Goal: Transaction & Acquisition: Purchase product/service

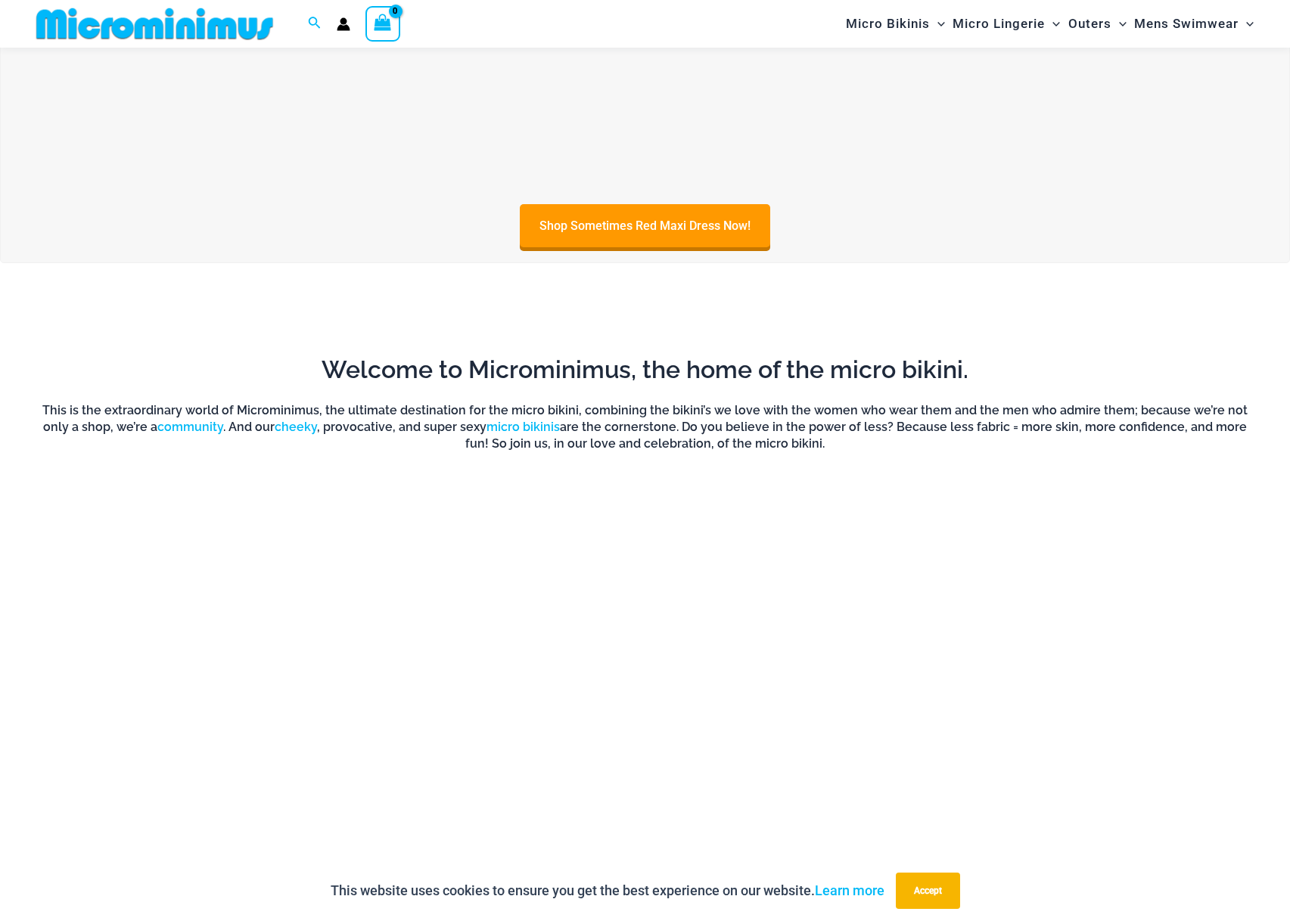
scroll to position [1077, 0]
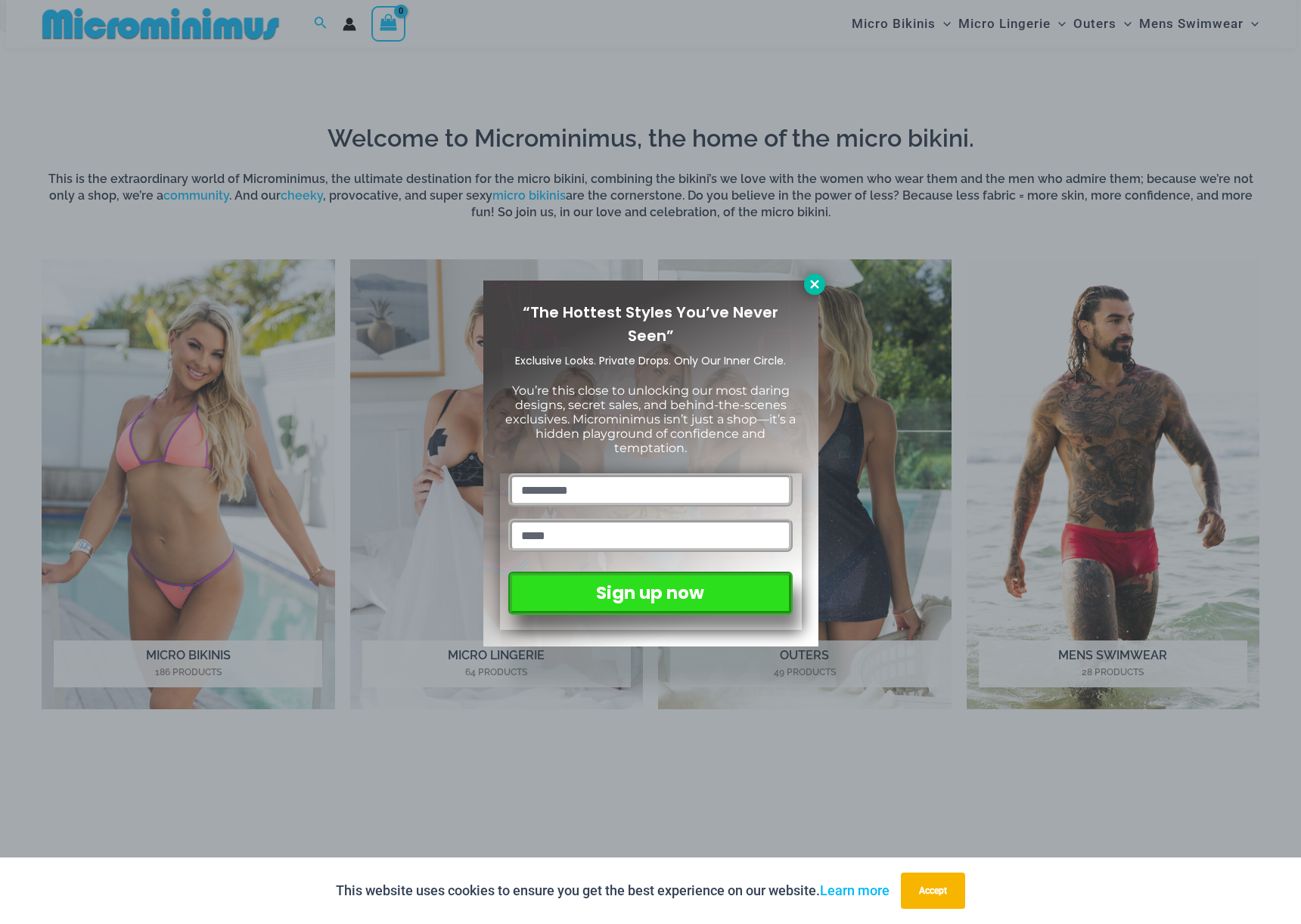
click at [812, 283] on icon at bounding box center [815, 284] width 14 height 14
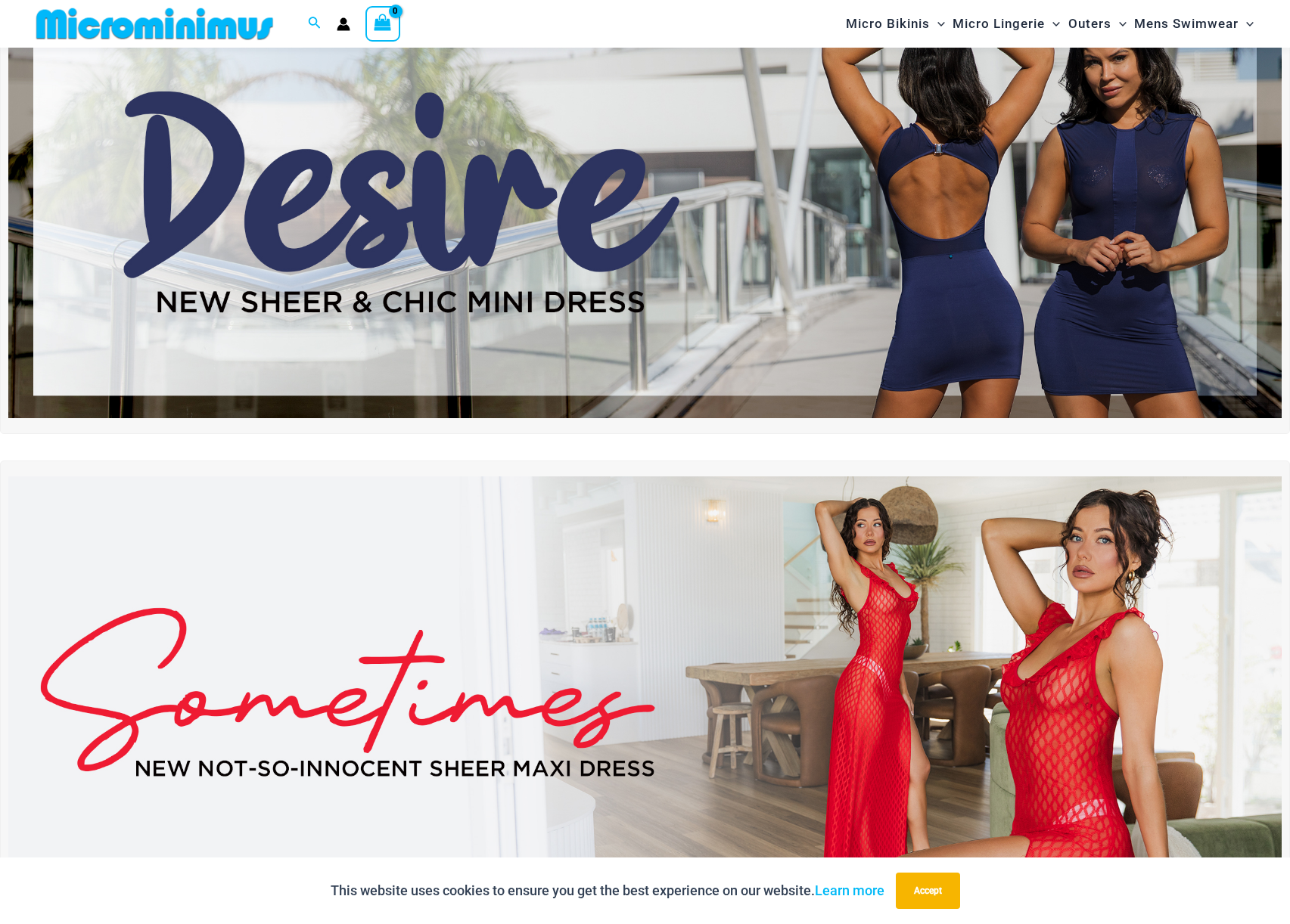
scroll to position [49, 0]
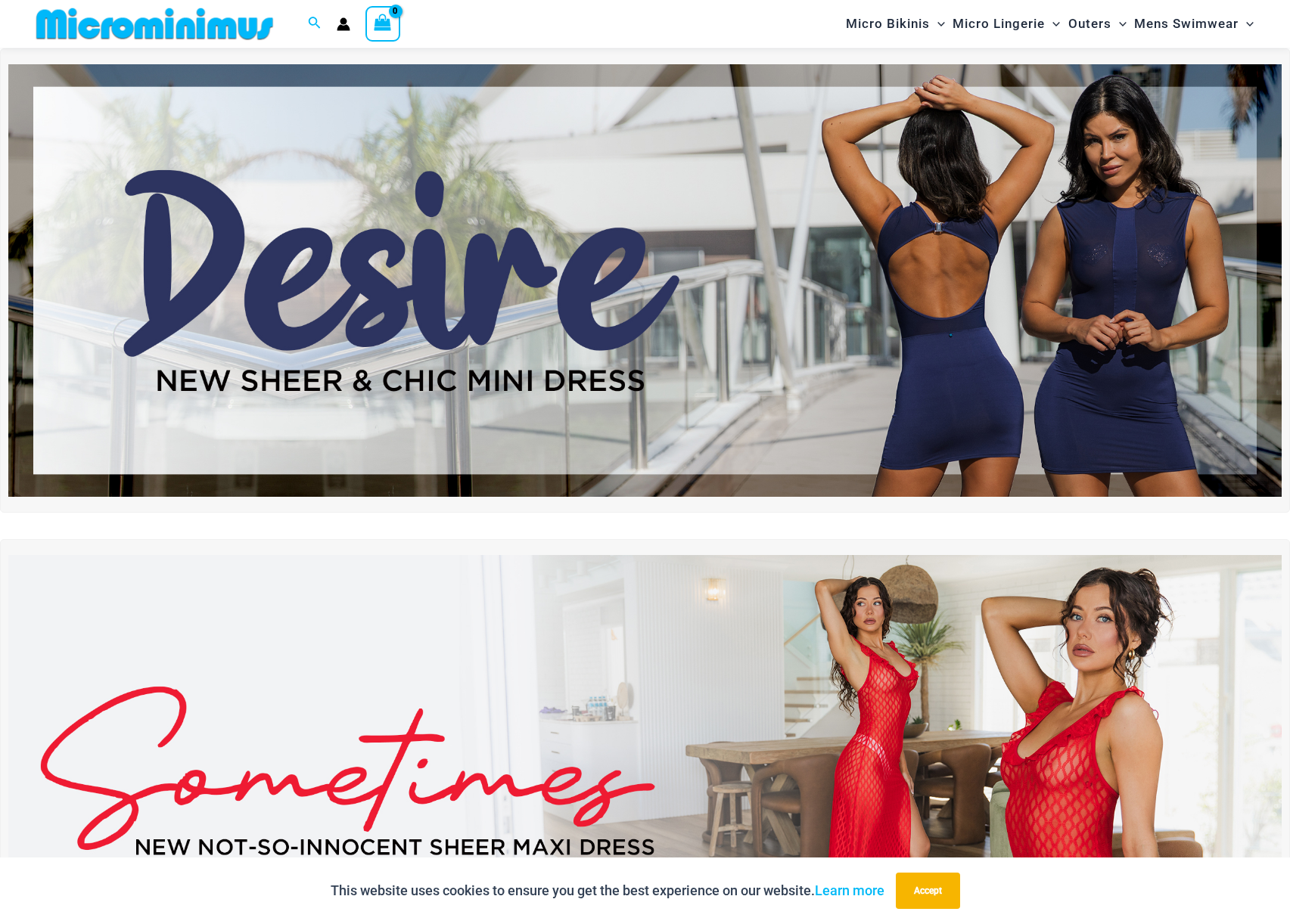
click at [366, 311] on img at bounding box center [644, 280] width 1273 height 432
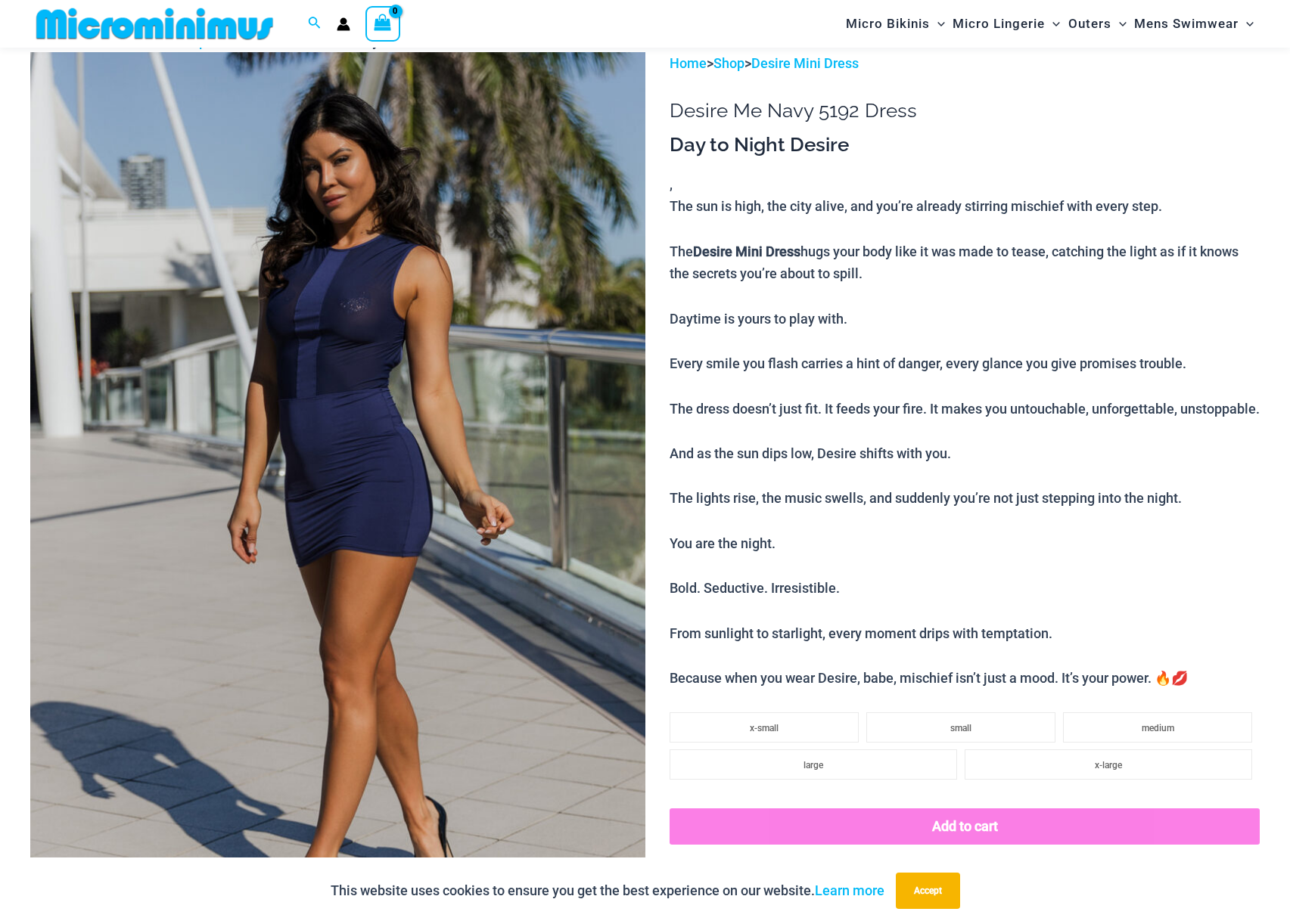
scroll to position [52, 0]
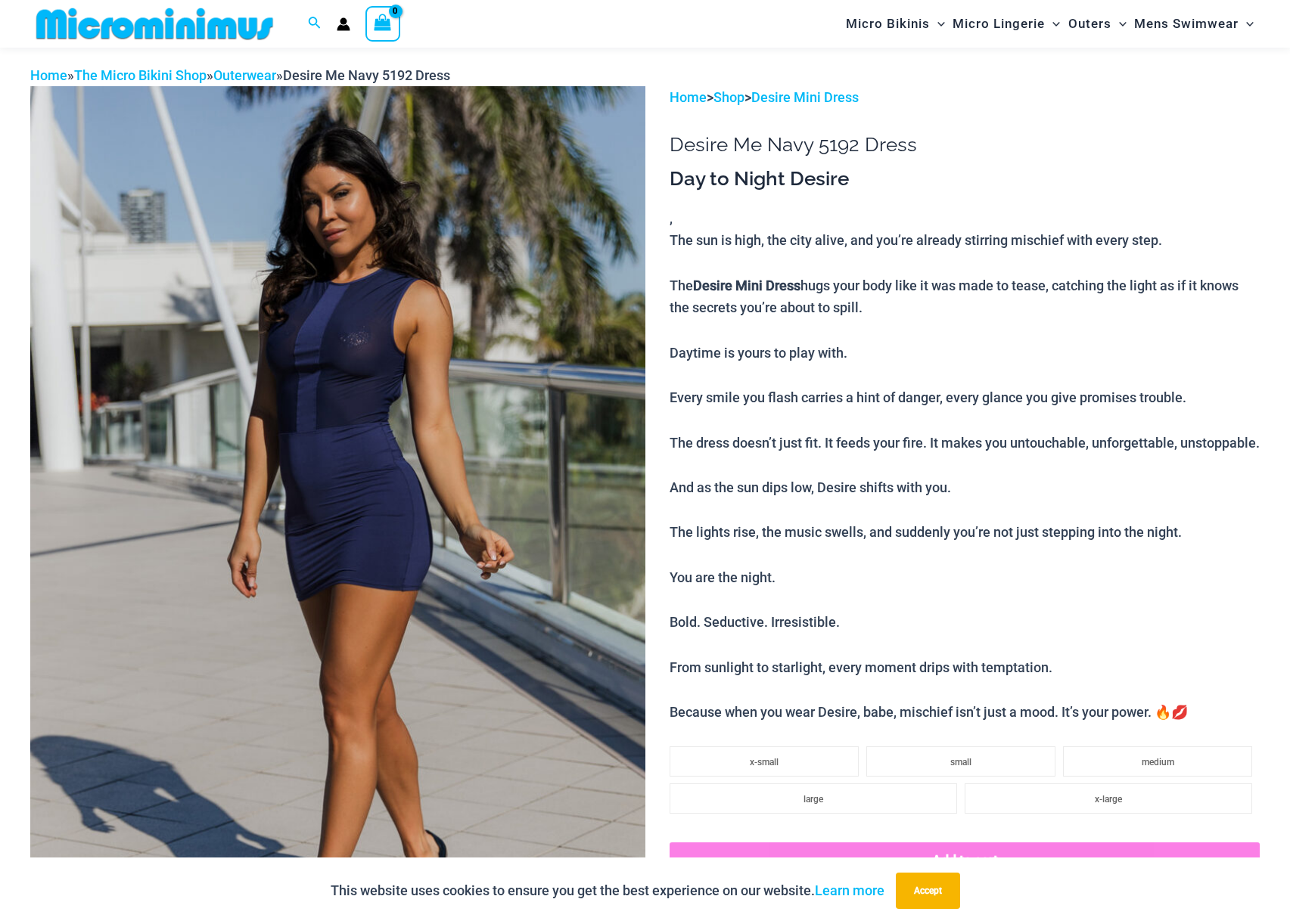
click at [312, 537] on img at bounding box center [337, 547] width 615 height 922
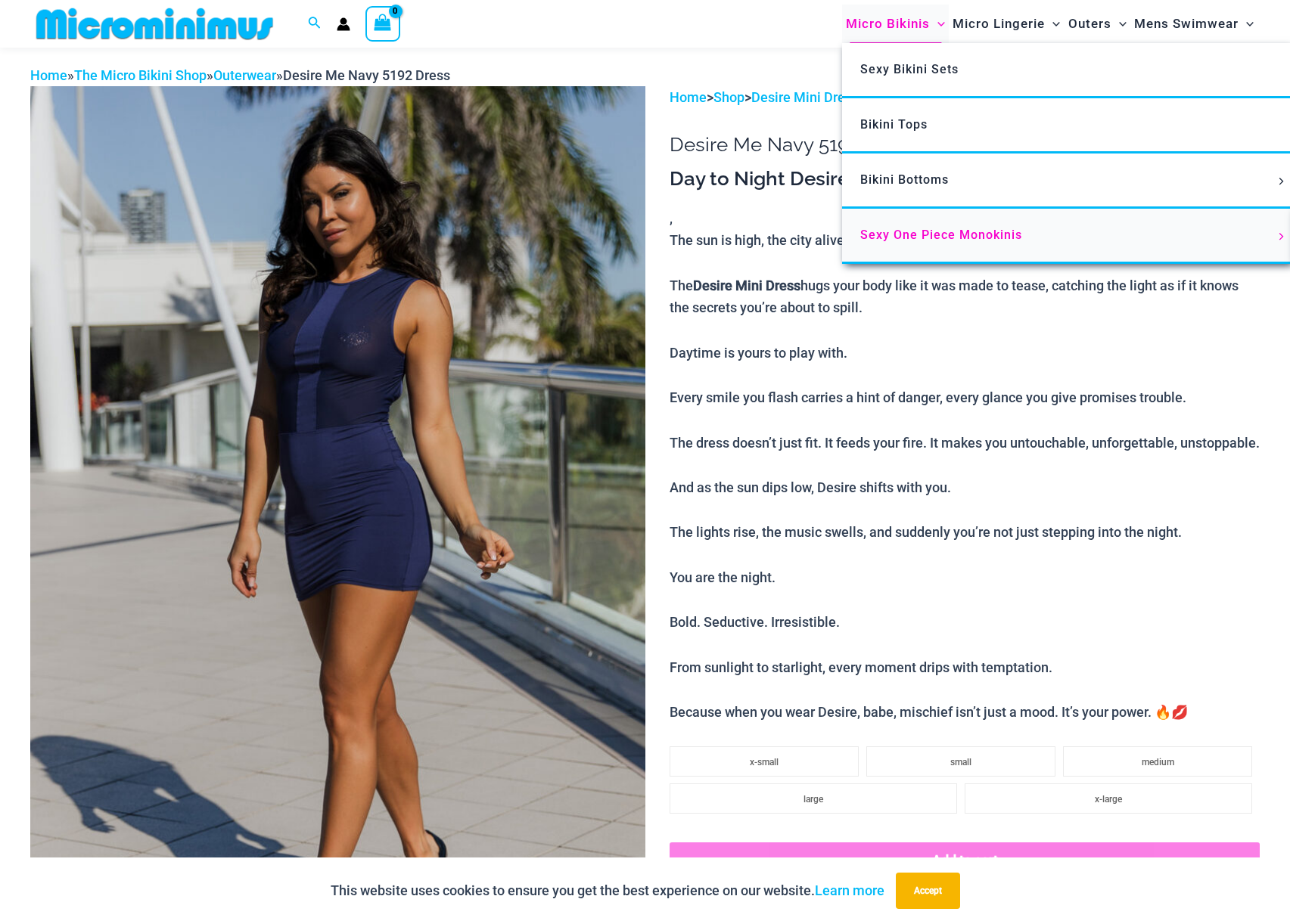
click at [924, 230] on span "Sexy One Piece Monokinis" at bounding box center [941, 234] width 162 height 14
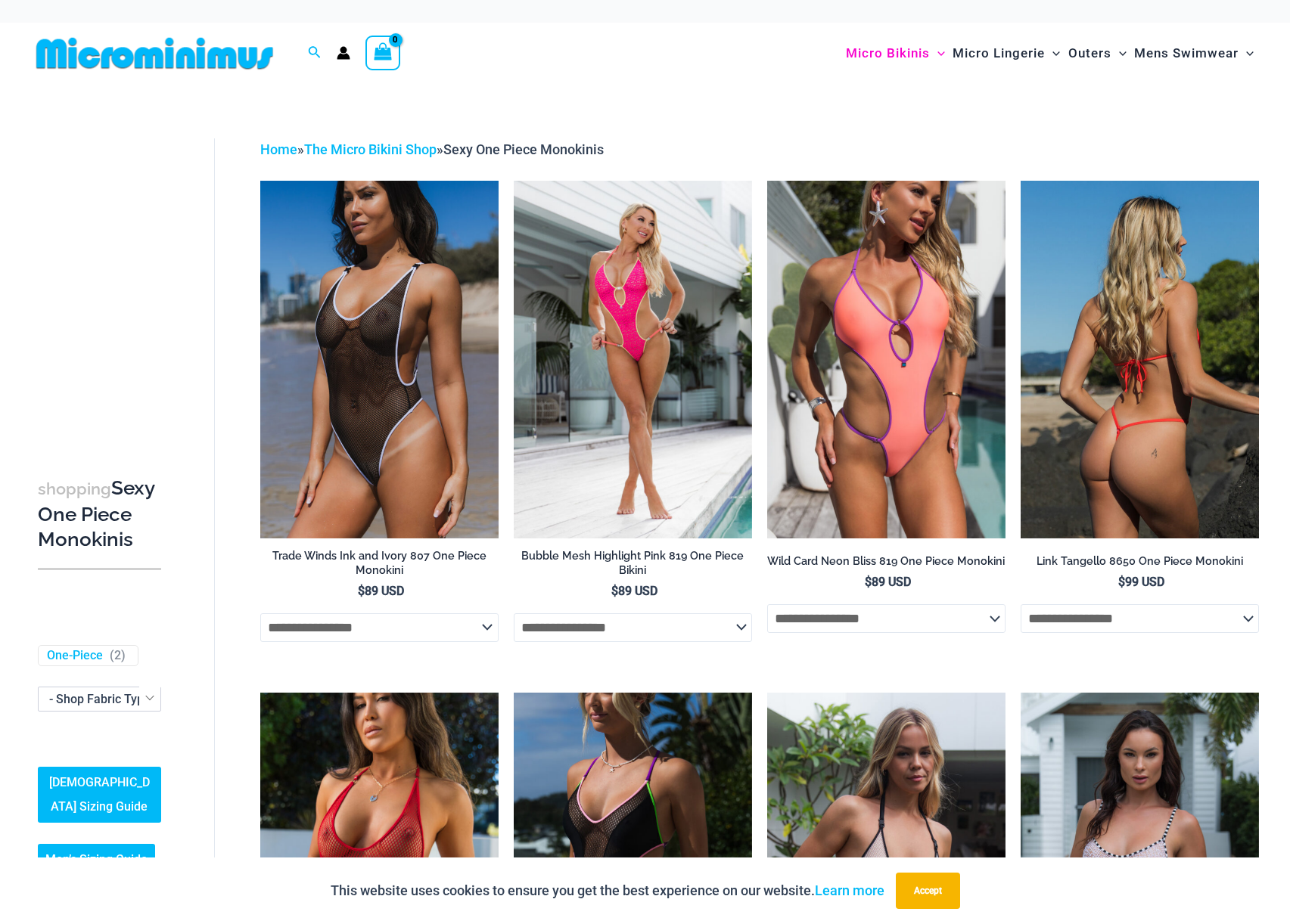
click at [1160, 410] on img at bounding box center [1140, 360] width 239 height 358
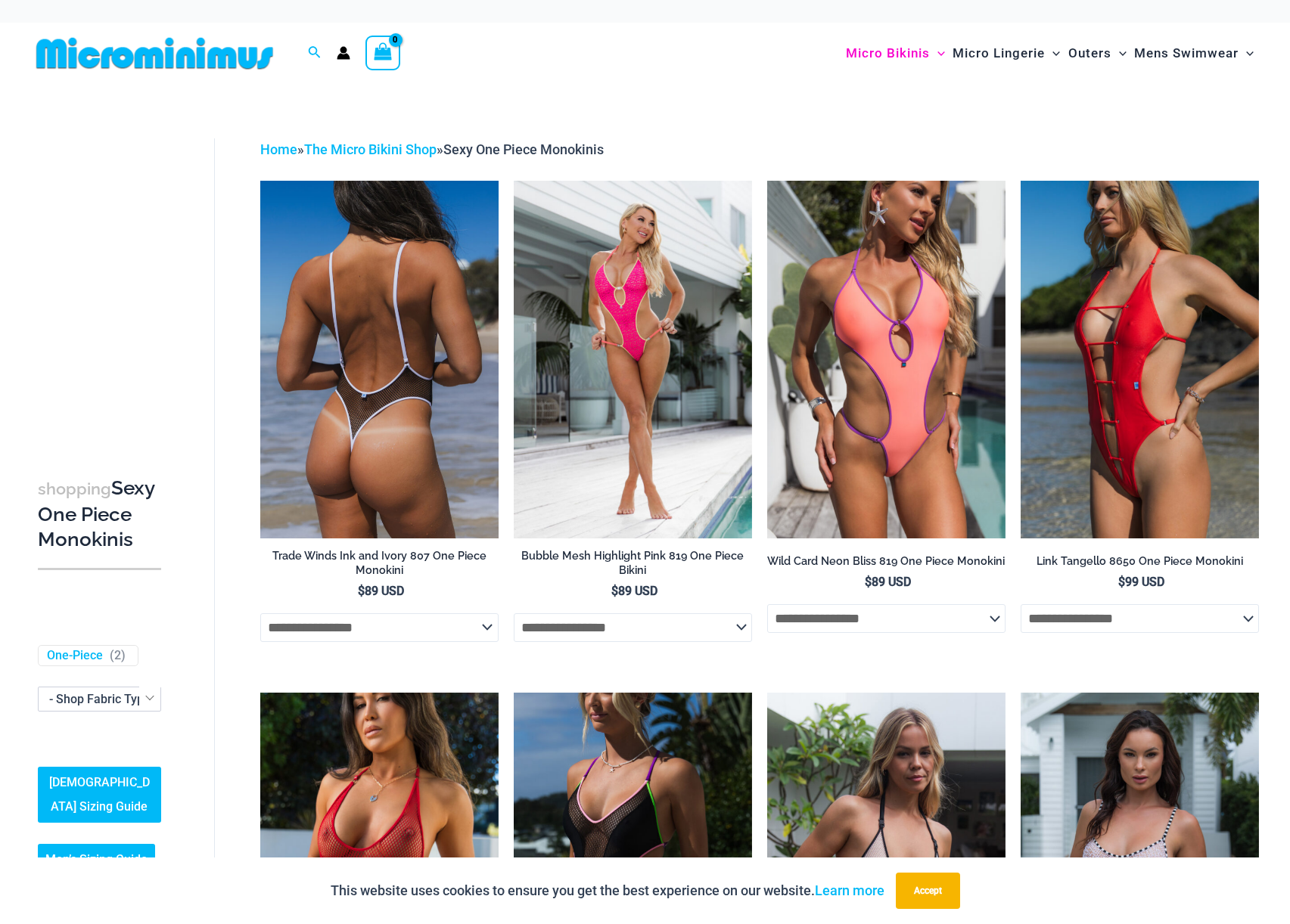
click at [404, 416] on img at bounding box center [380, 360] width 239 height 358
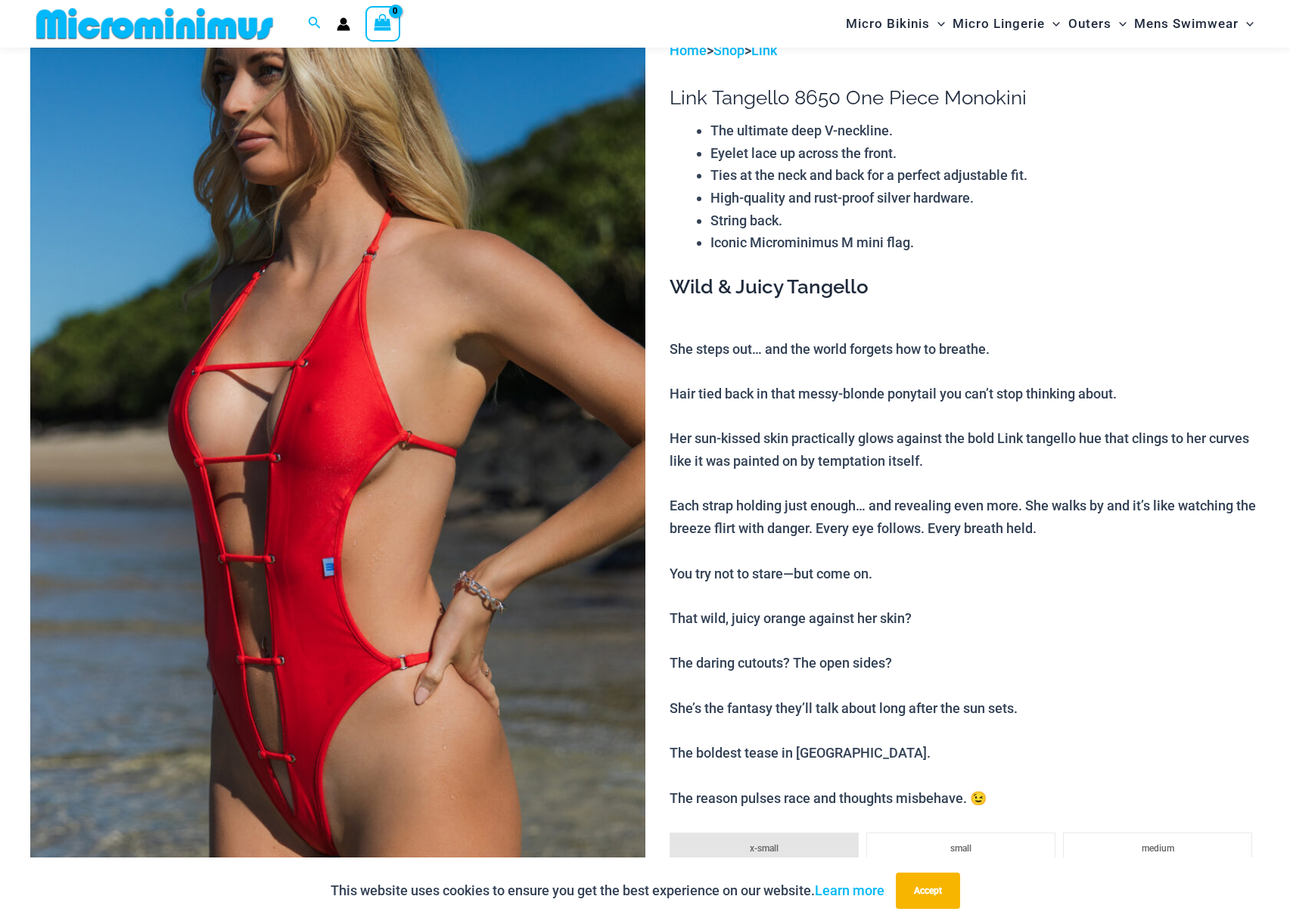
scroll to position [252, 0]
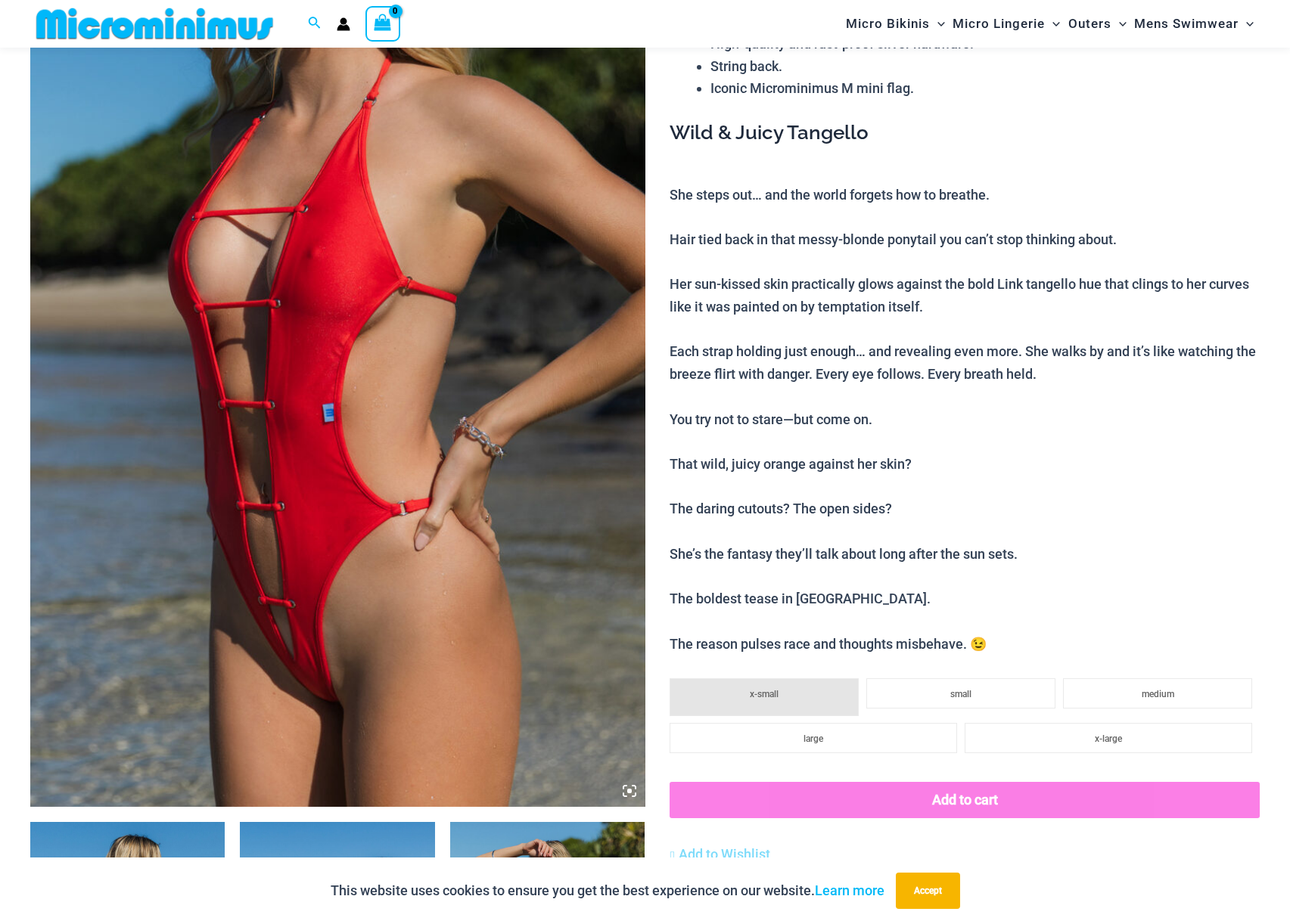
click at [454, 495] on img at bounding box center [337, 346] width 615 height 922
